Goal: Go to known website: Go to known website

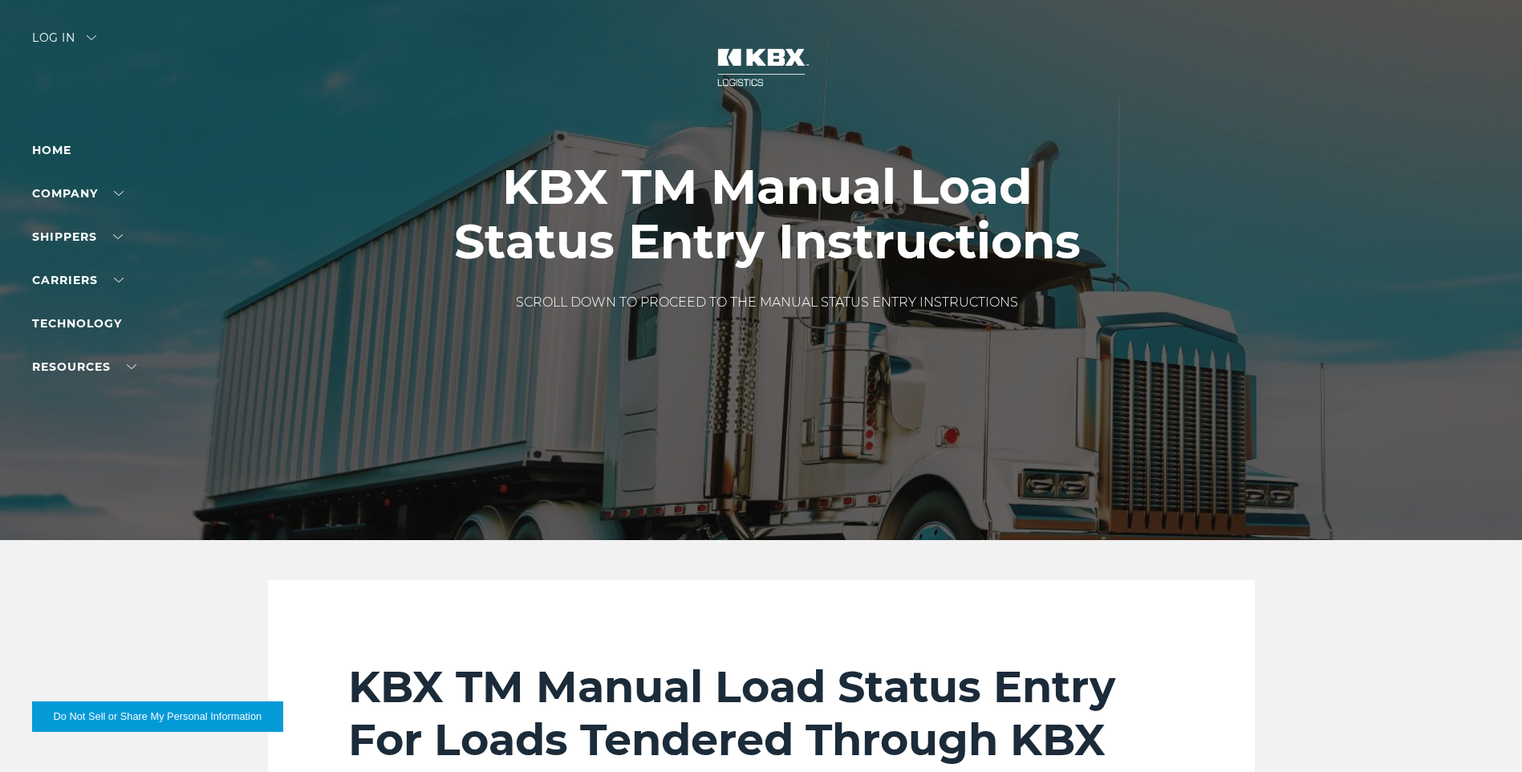
click at [88, 38] on div "Log in" at bounding box center [64, 43] width 64 height 23
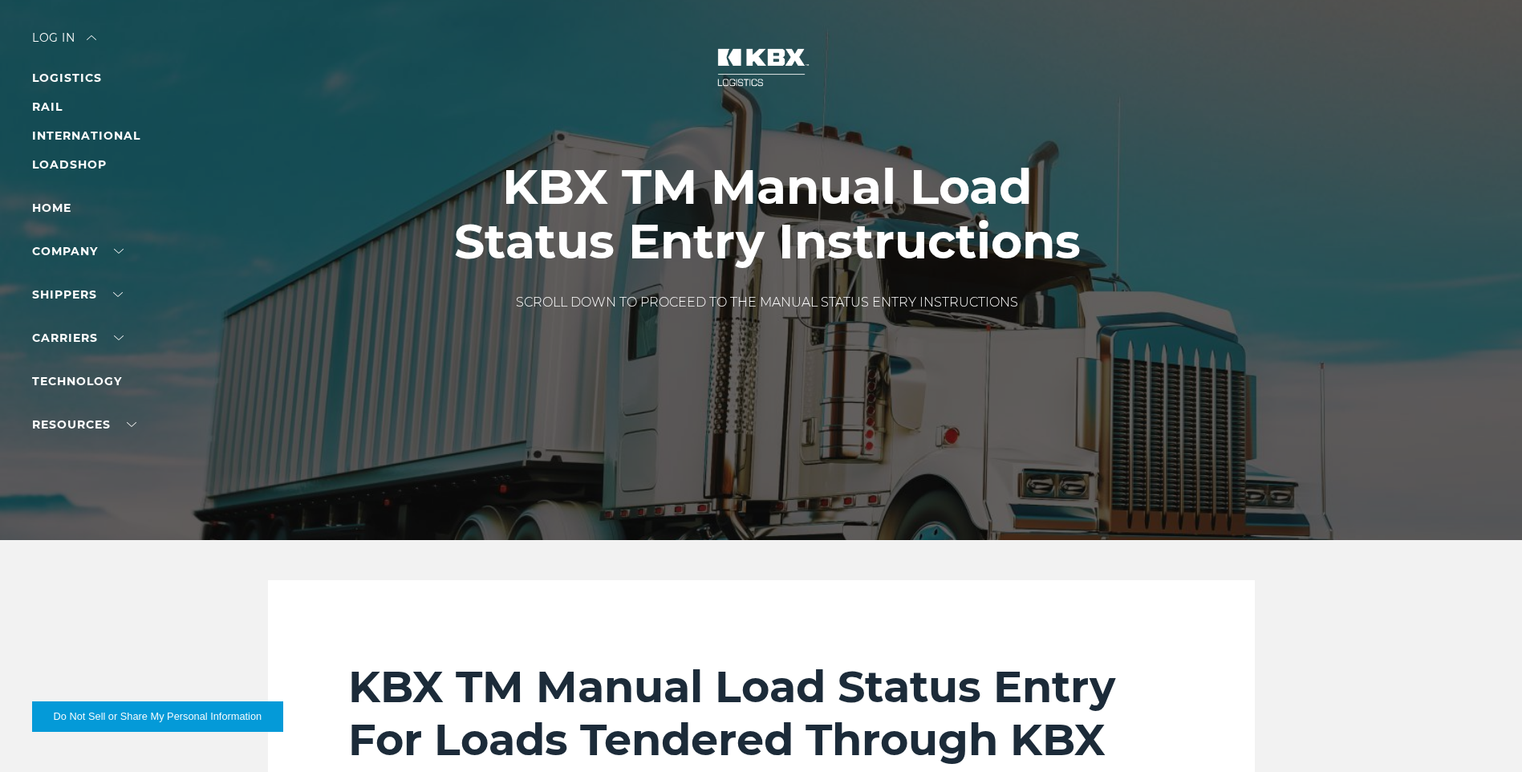
click at [67, 32] on div "Log in" at bounding box center [64, 43] width 64 height 23
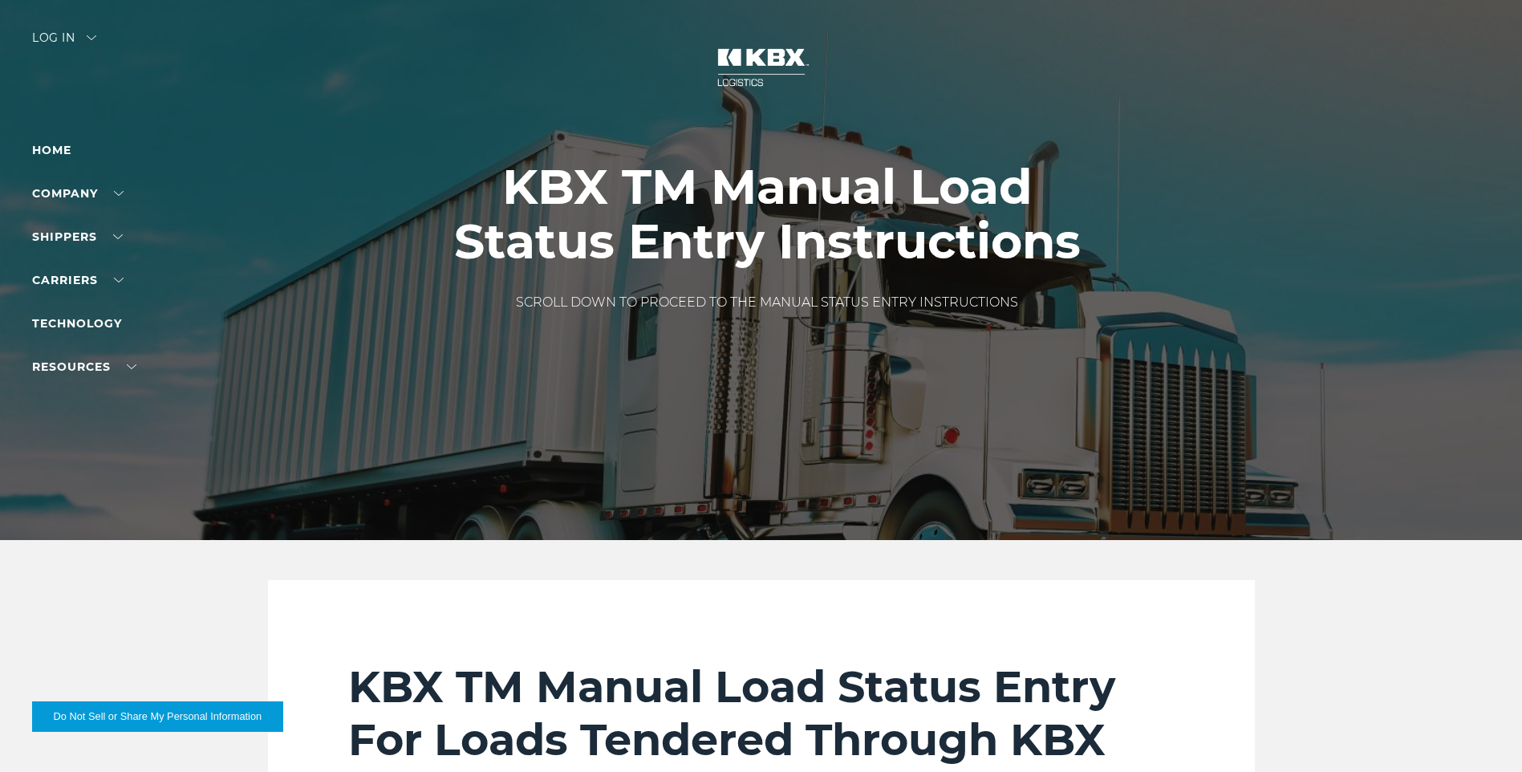
click at [46, 34] on div "Log in" at bounding box center [64, 43] width 64 height 23
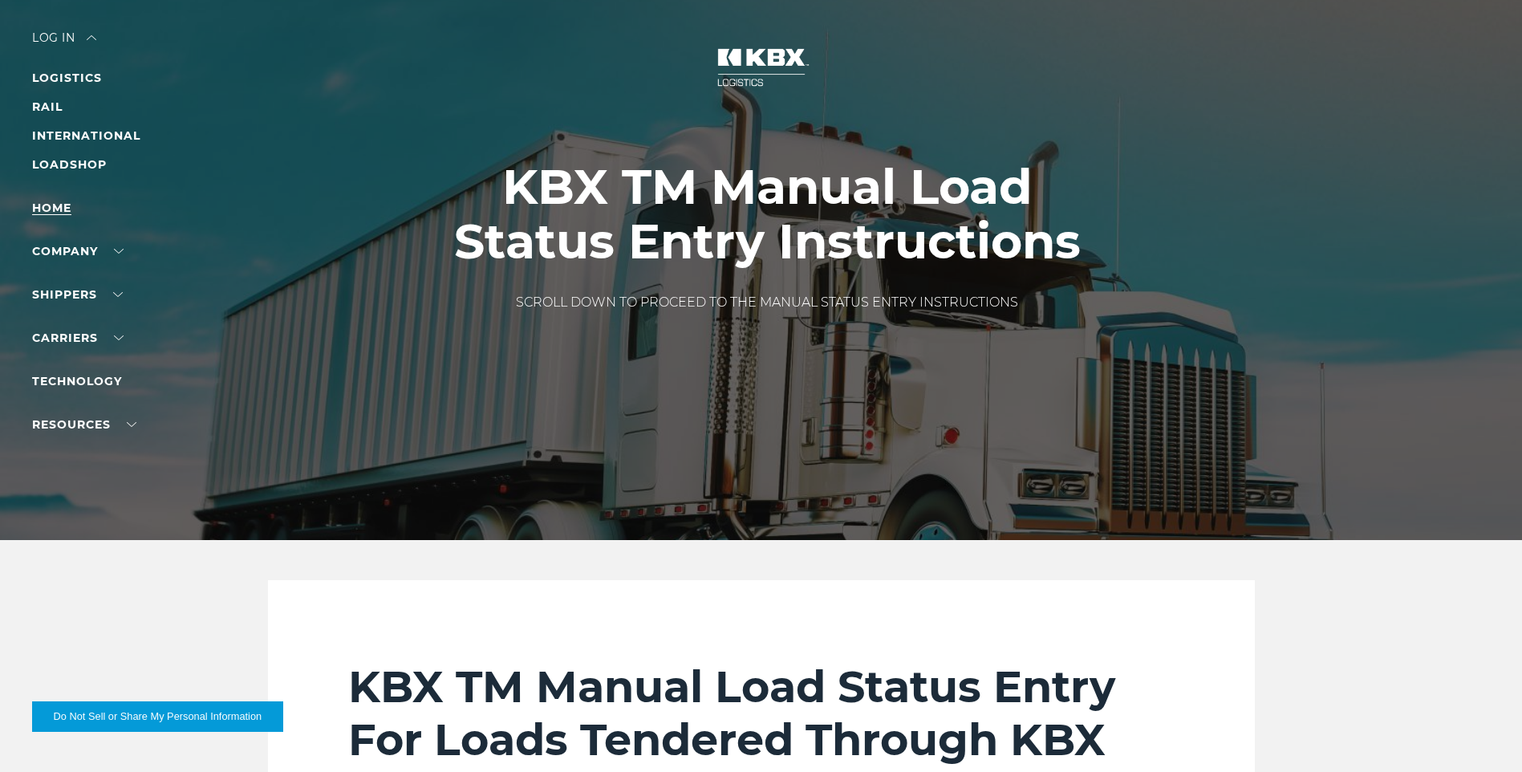
click at [58, 213] on link "Home" at bounding box center [51, 208] width 39 height 14
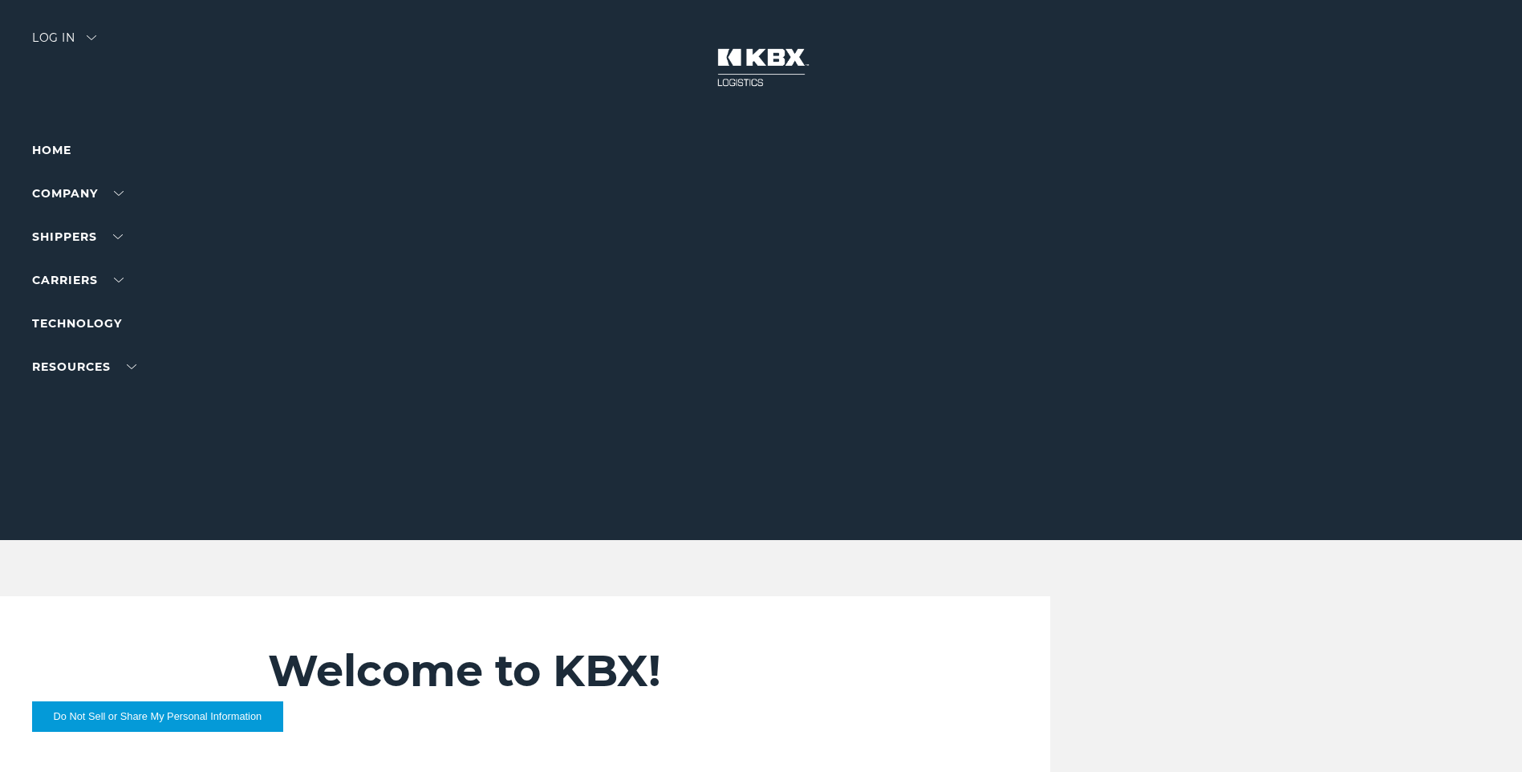
click at [60, 34] on div "Log in" at bounding box center [64, 43] width 64 height 23
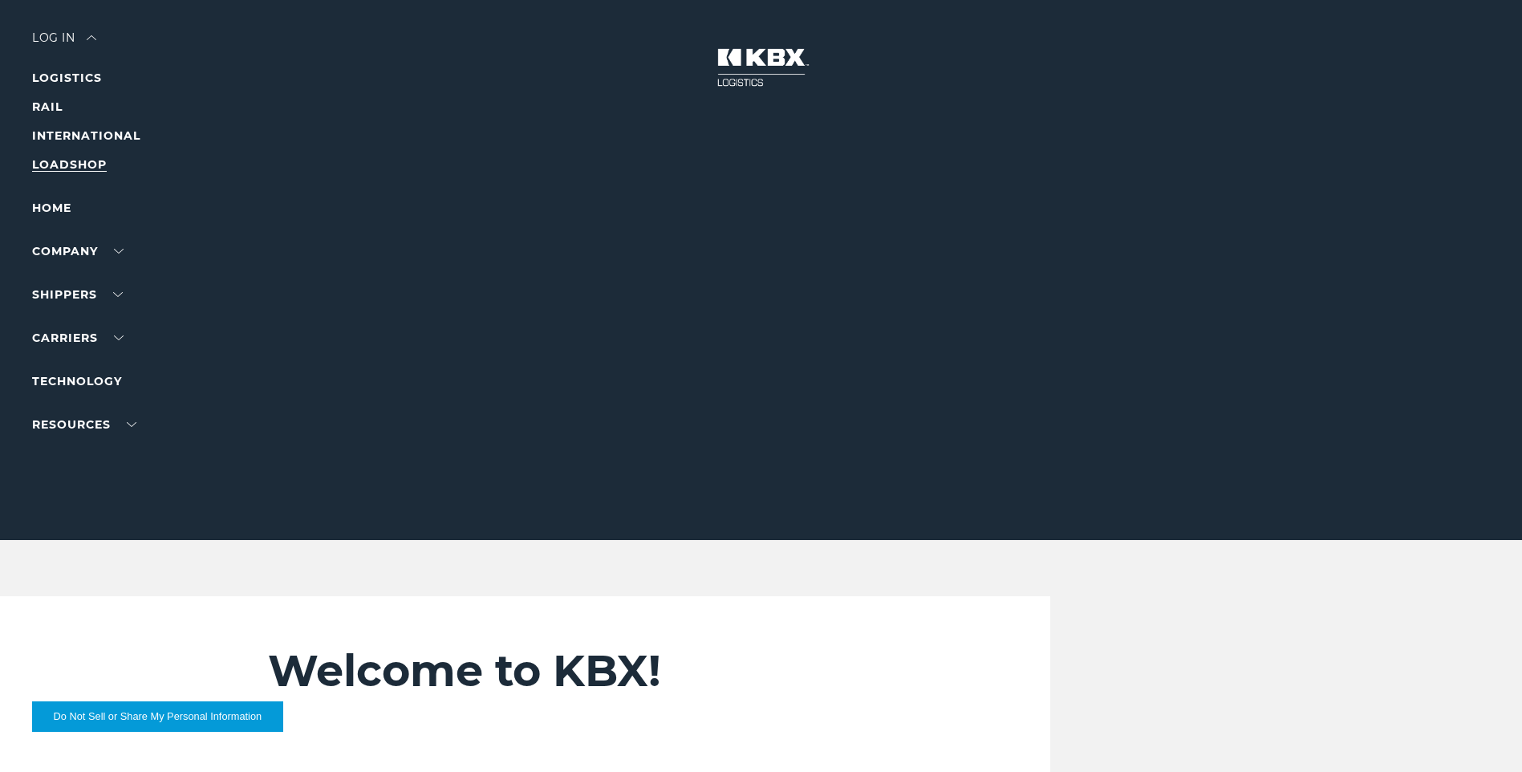
click at [68, 168] on link "LOADSHOP" at bounding box center [69, 164] width 75 height 14
